Goal: Task Accomplishment & Management: Complete application form

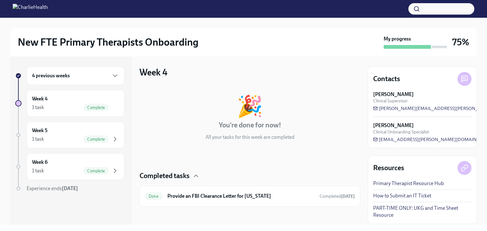
click at [62, 76] on h6 "4 previous weeks" at bounding box center [51, 75] width 38 height 7
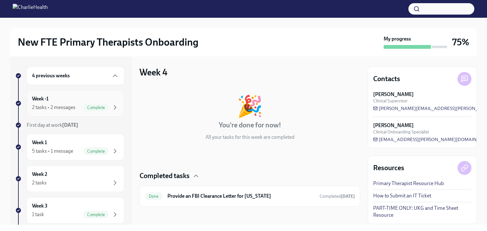
click at [59, 103] on div "Week -1 2 tasks • 2 messages Complete" at bounding box center [75, 103] width 87 height 16
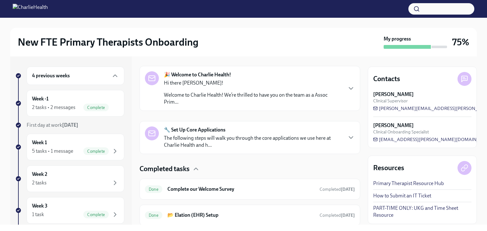
scroll to position [116, 0]
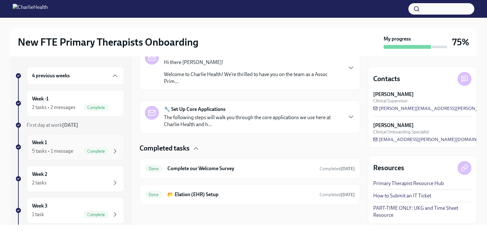
click at [93, 150] on span "Complete" at bounding box center [95, 151] width 25 height 5
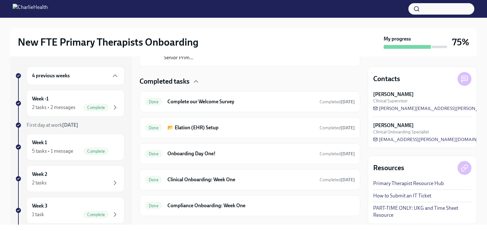
scroll to position [150, 0]
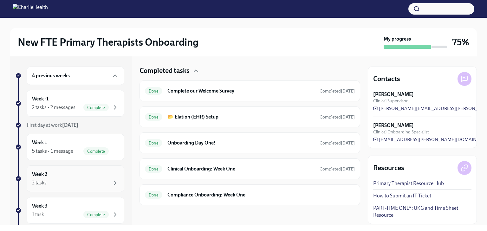
click at [68, 177] on div "Week 2 2 tasks" at bounding box center [75, 179] width 87 height 16
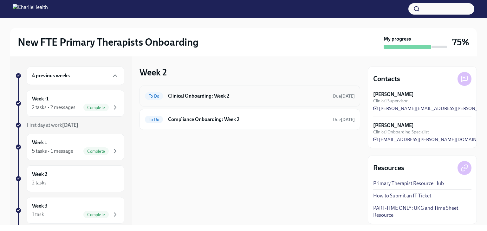
click at [215, 105] on div "To Do Clinical Onboarding: Week 2 Due [DATE]" at bounding box center [250, 96] width 221 height 21
click at [168, 94] on h6 "Clinical Onboarding: Week 2" at bounding box center [248, 96] width 160 height 7
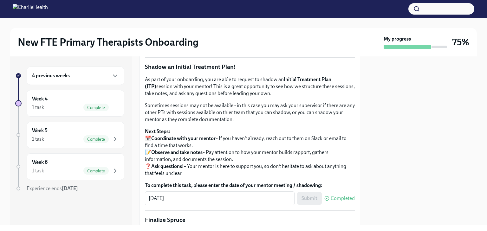
scroll to position [603, 0]
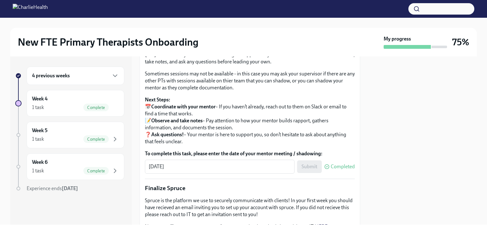
drag, startPoint x: 195, startPoint y: 111, endPoint x: 156, endPoint y: 108, distance: 38.5
click at [0, 0] on input "Upload Mock Treatment Plan" at bounding box center [0, 0] width 0 height 0
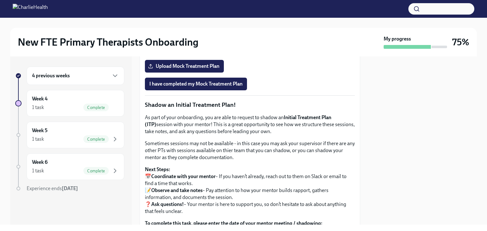
scroll to position [531, 0]
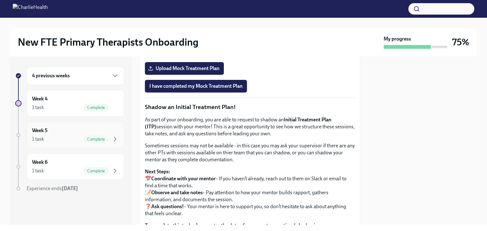
click at [70, 147] on div "Week 5 1 task Complete" at bounding box center [76, 135] width 98 height 27
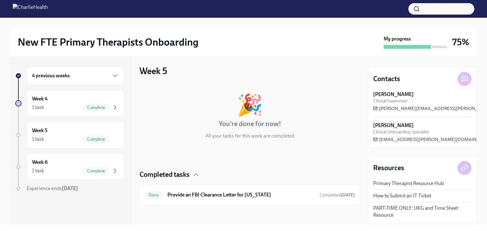
scroll to position [2, 0]
click at [226, 198] on div "Done Provide an FBI Clearance Letter for [US_STATE] Completed [DATE]" at bounding box center [250, 194] width 210 height 10
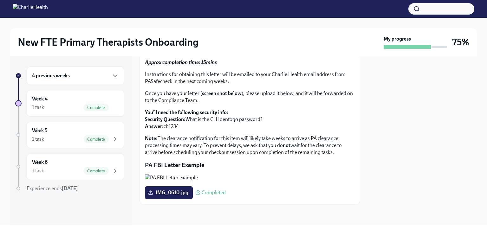
scroll to position [101, 0]
click at [74, 170] on div "1 task Complete" at bounding box center [75, 171] width 87 height 8
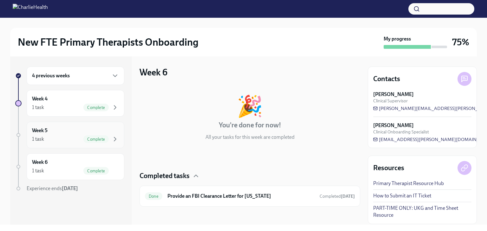
click at [77, 139] on div "1 task Complete" at bounding box center [75, 139] width 87 height 8
